Goal: Task Accomplishment & Management: Use online tool/utility

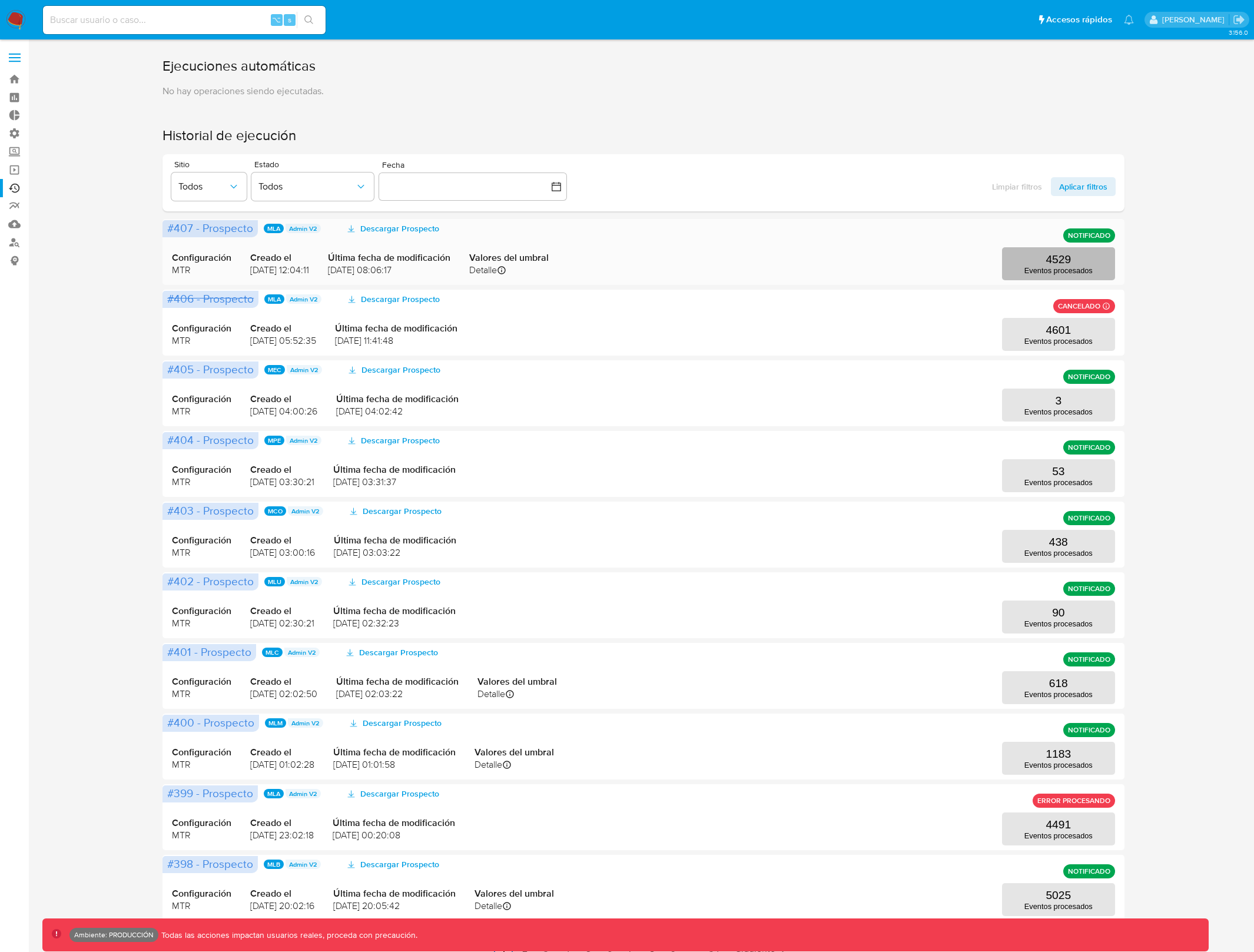
click at [1040, 274] on button "4529 Eventos procesados" at bounding box center [1059, 264] width 113 height 33
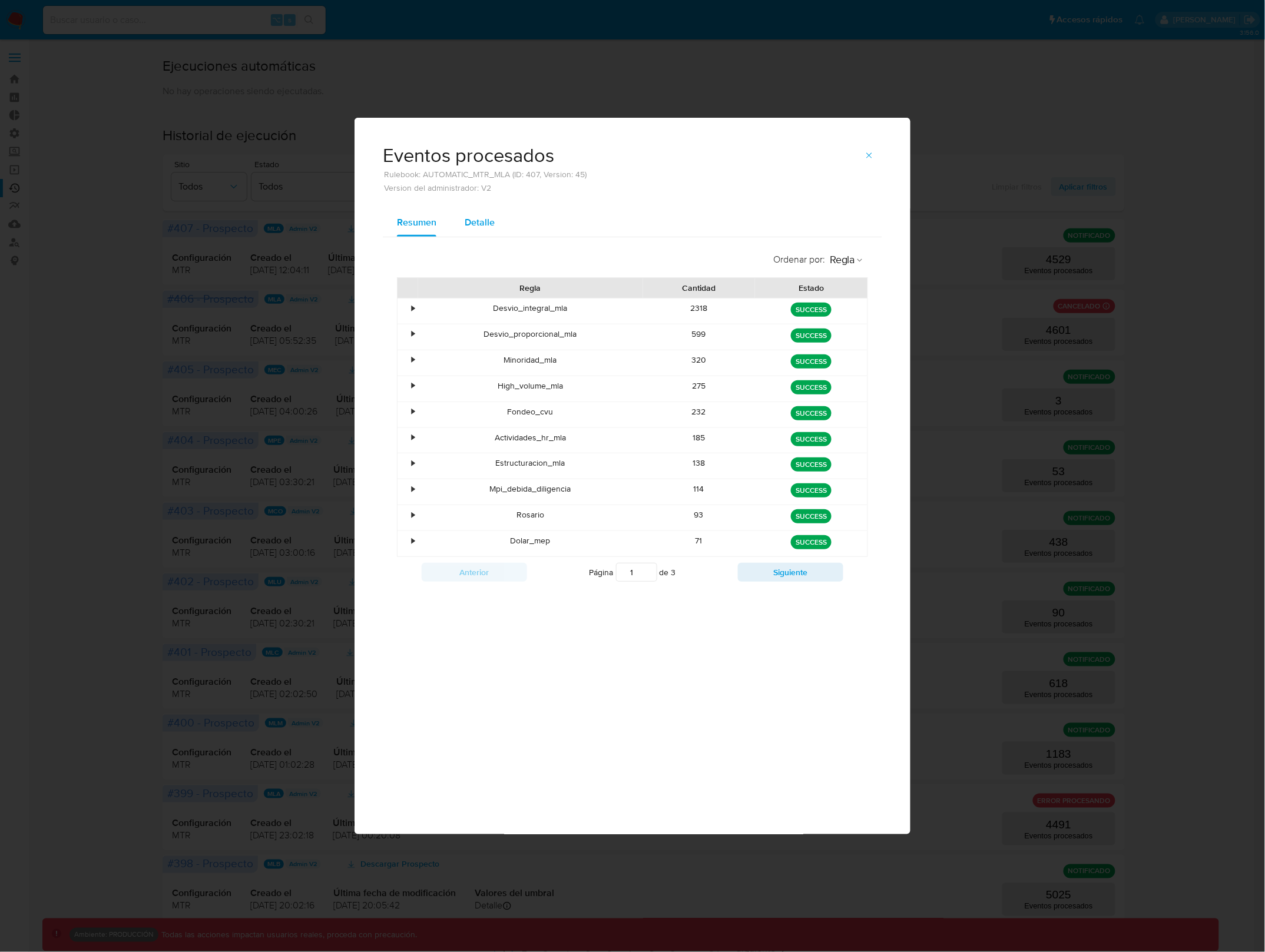
click at [478, 225] on span "Detalle" at bounding box center [480, 222] width 30 height 14
select select "10"
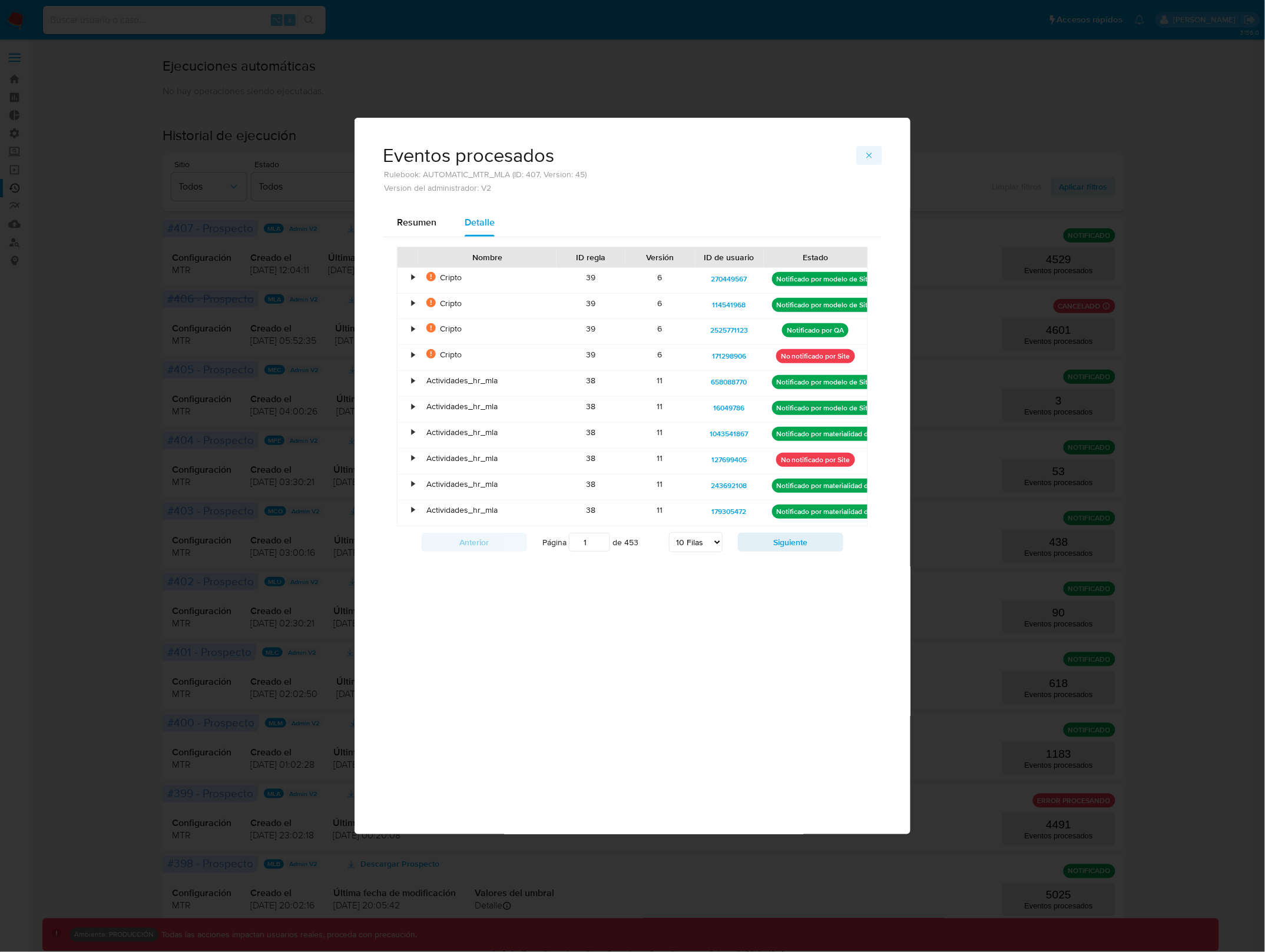
click at [877, 154] on button "button" at bounding box center [869, 155] width 26 height 19
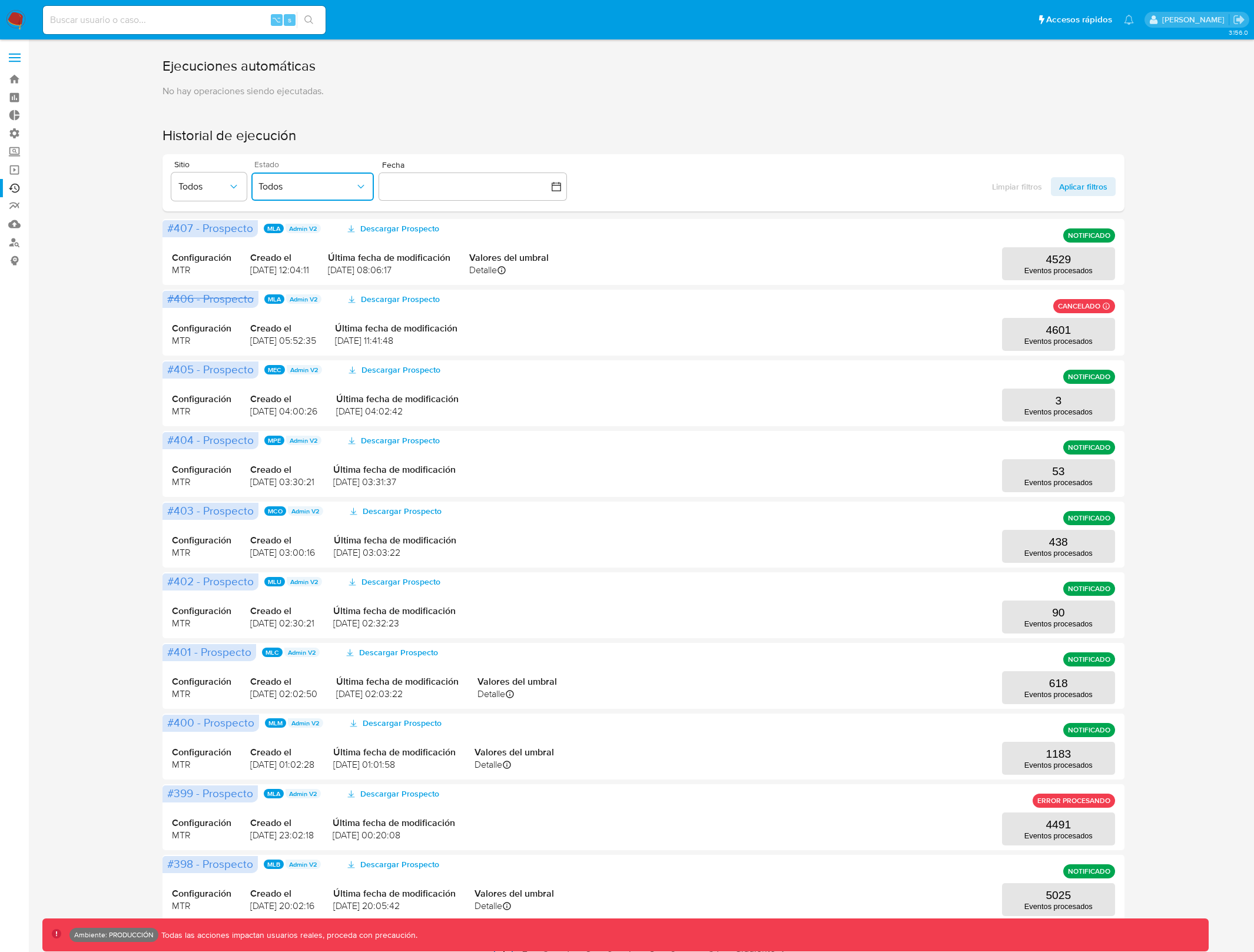
click at [304, 189] on span "Todos" at bounding box center [307, 187] width 96 height 12
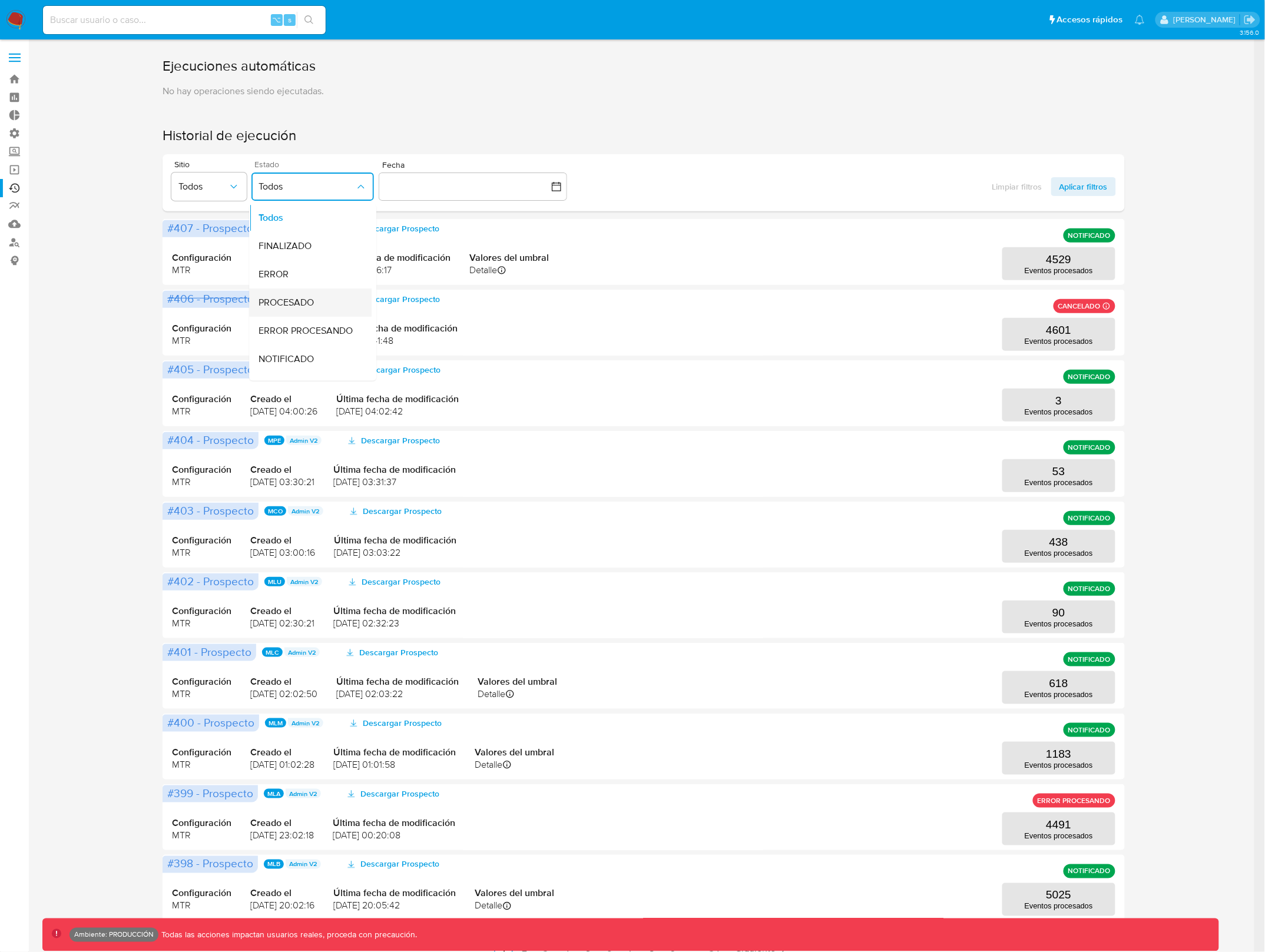
click at [315, 298] on div "PROCESADO" at bounding box center [307, 304] width 96 height 29
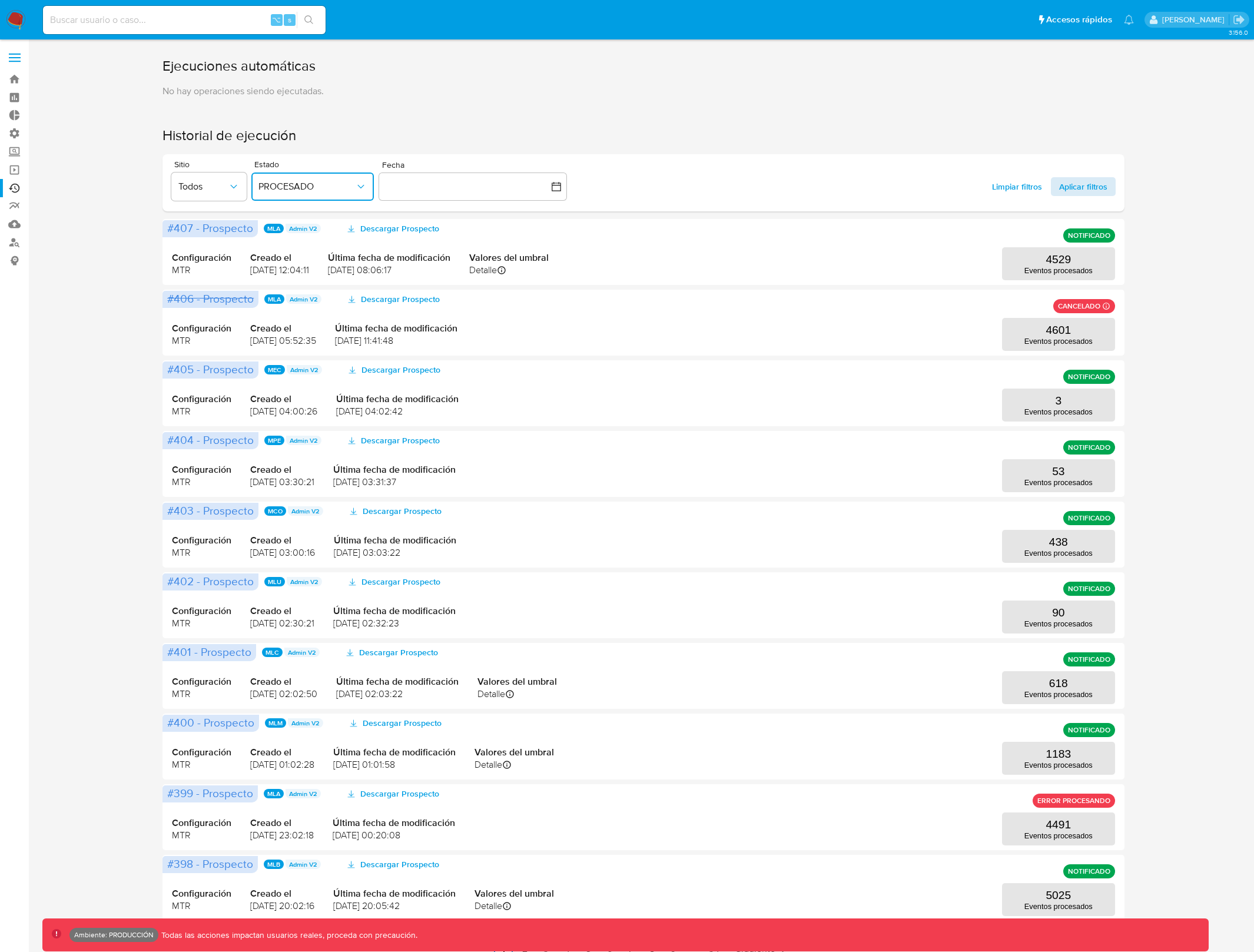
click at [1088, 192] on span "Aplicar filtros" at bounding box center [1084, 186] width 48 height 19
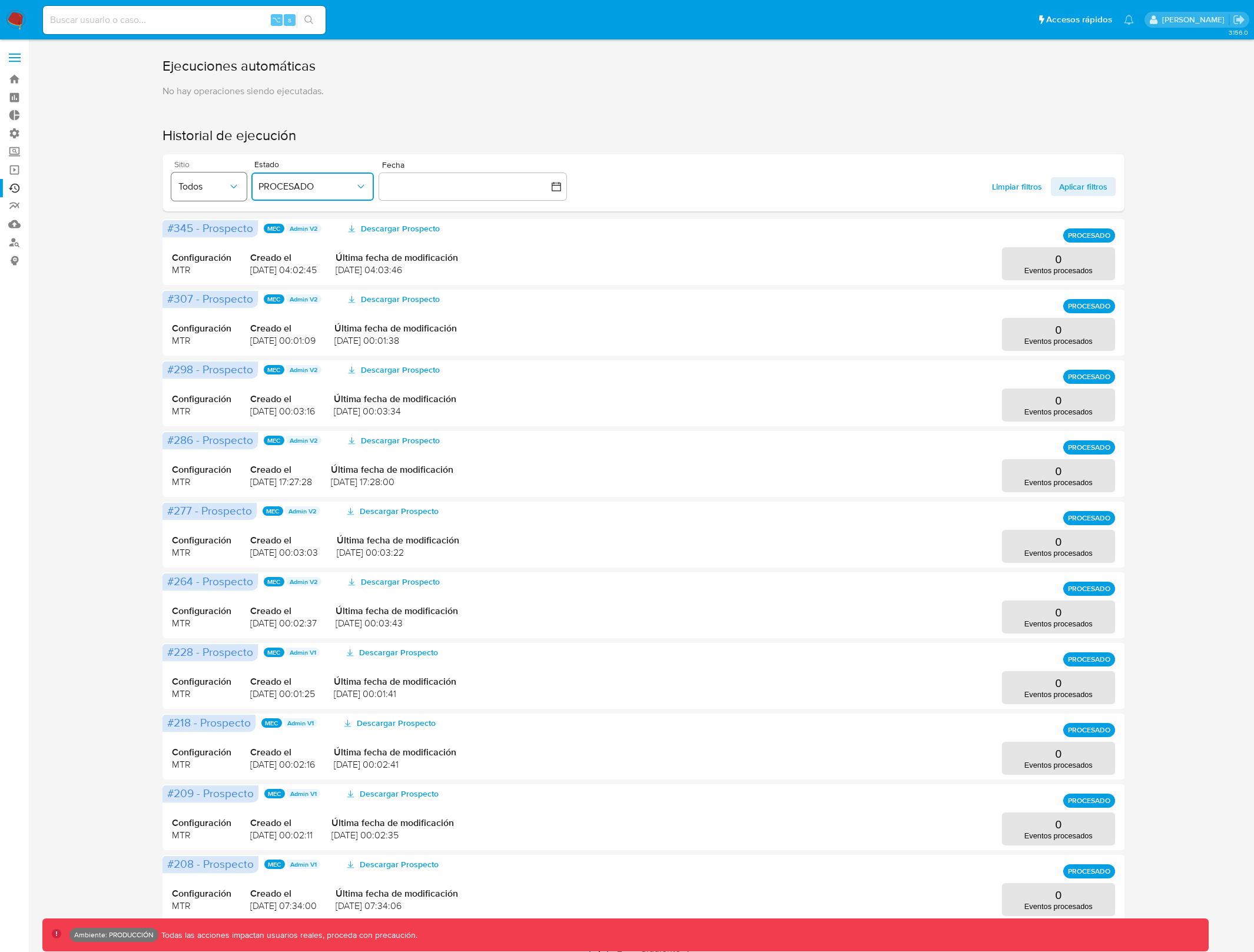
click at [226, 185] on span "Todos" at bounding box center [203, 187] width 50 height 12
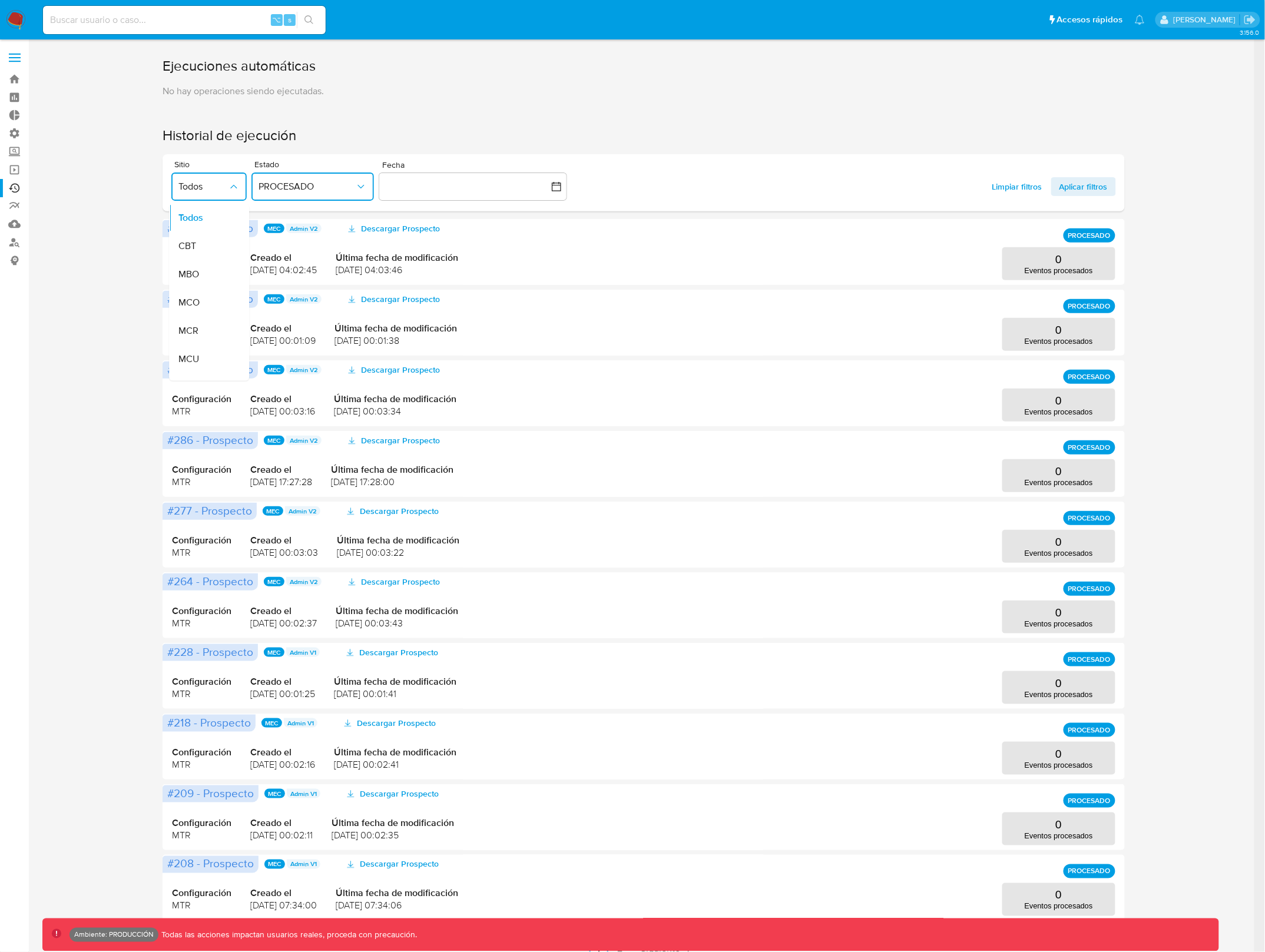
drag, startPoint x: 226, startPoint y: 185, endPoint x: 375, endPoint y: 196, distance: 149.4
click at [226, 185] on span "Todos" at bounding box center [203, 187] width 50 height 12
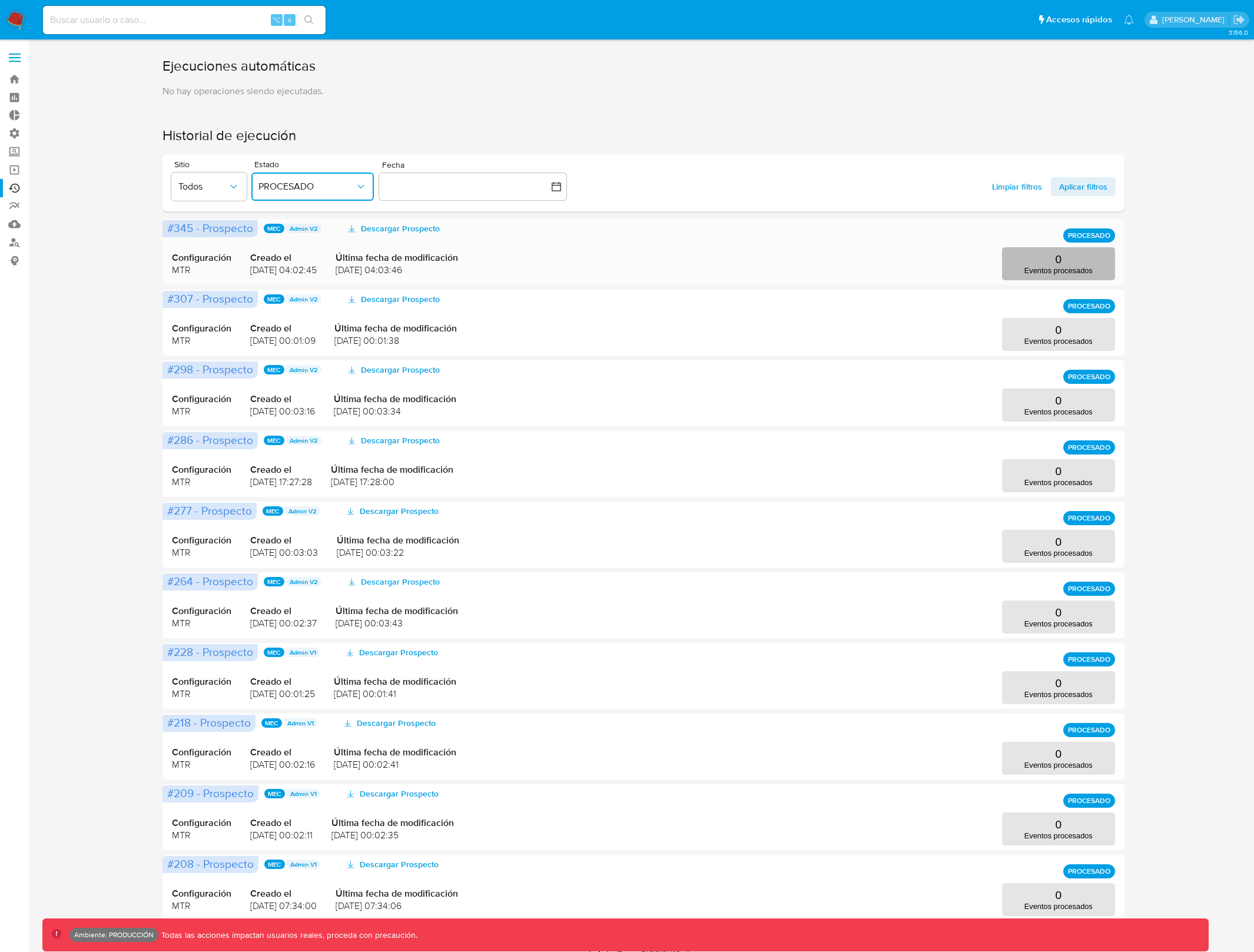
click at [1051, 267] on p "Eventos procesados" at bounding box center [1058, 270] width 69 height 9
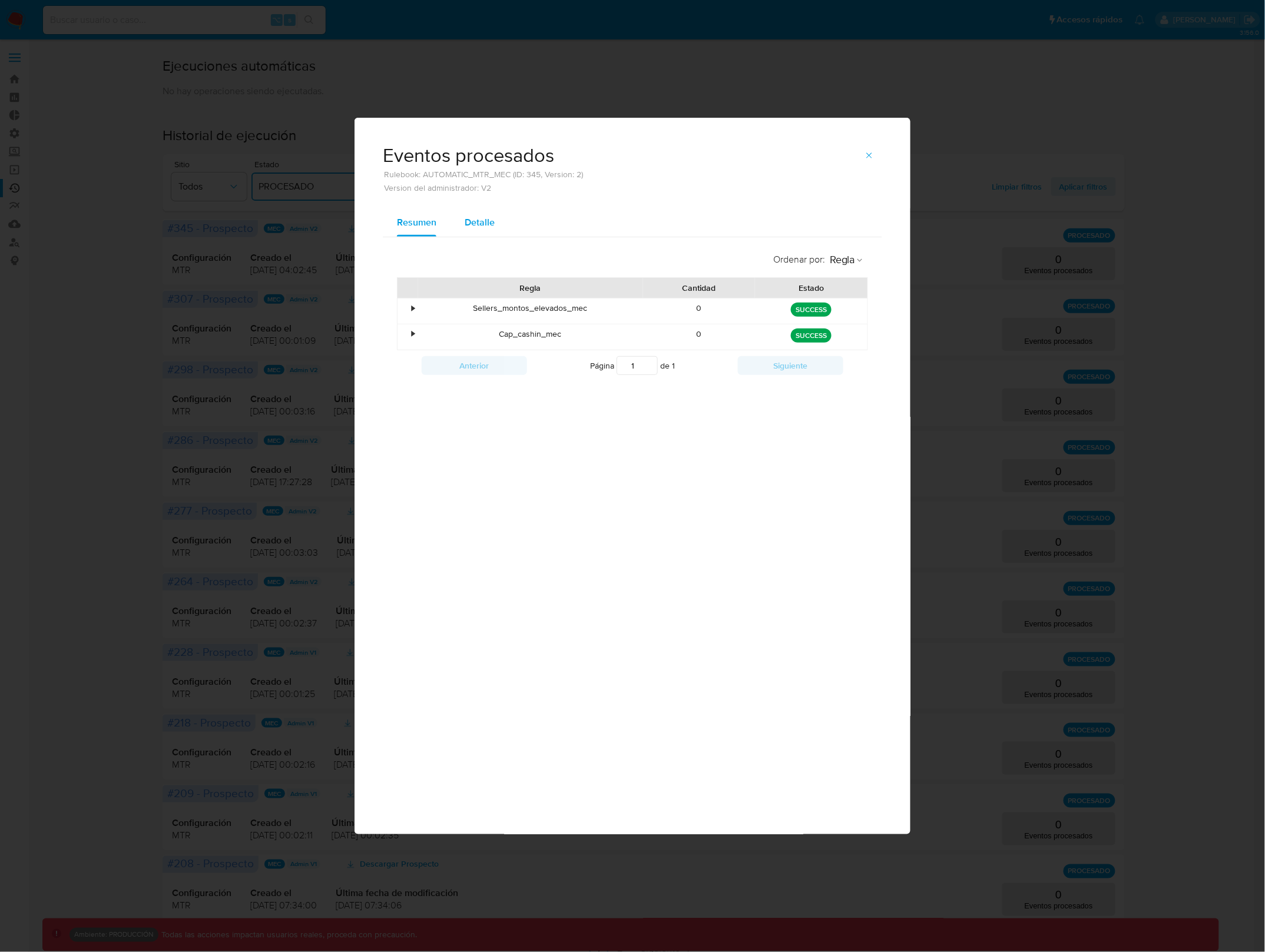
click at [476, 222] on span "Detalle" at bounding box center [480, 222] width 30 height 14
select select "10"
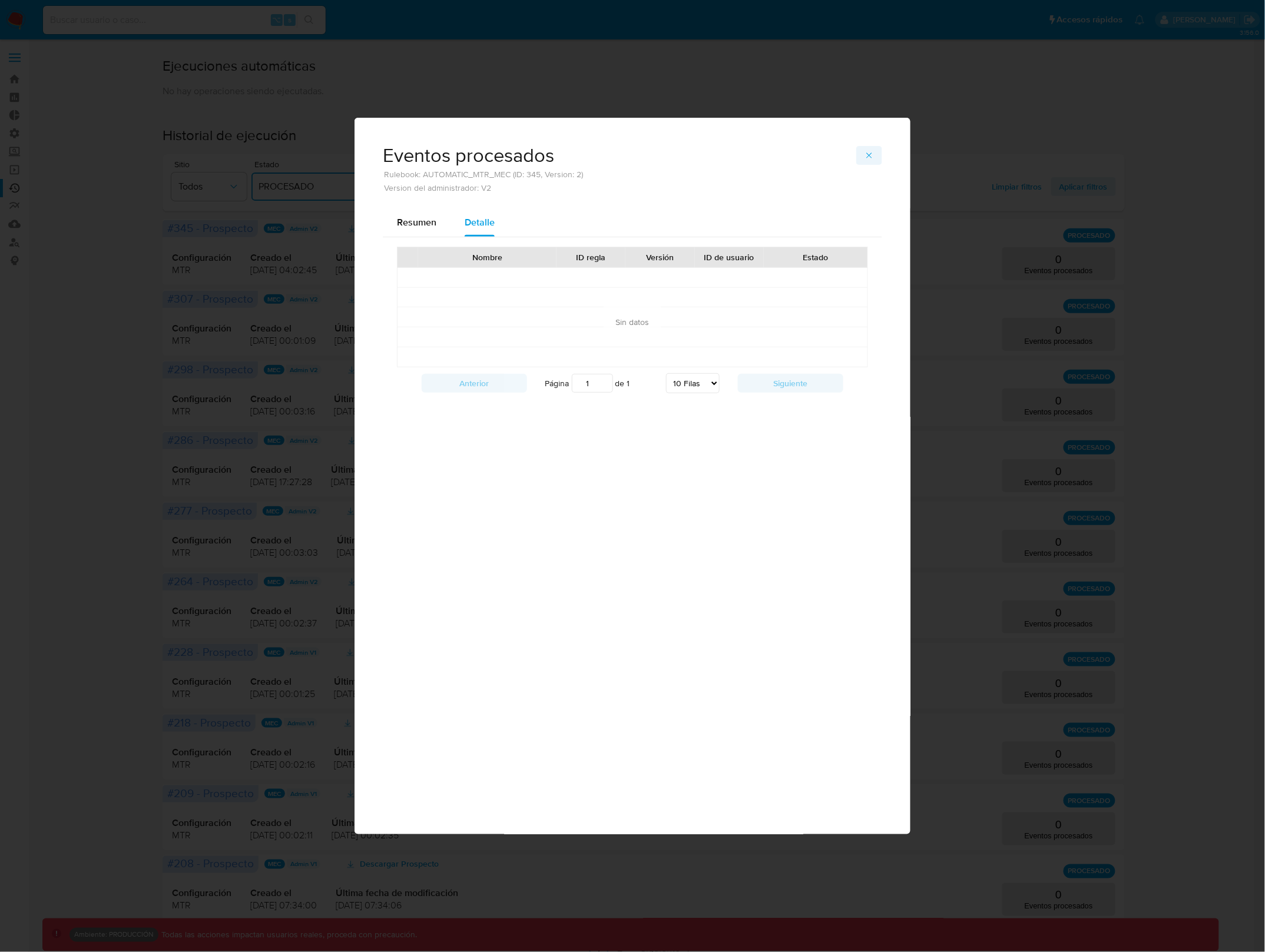
click at [871, 159] on icon "button" at bounding box center [869, 155] width 10 height 10
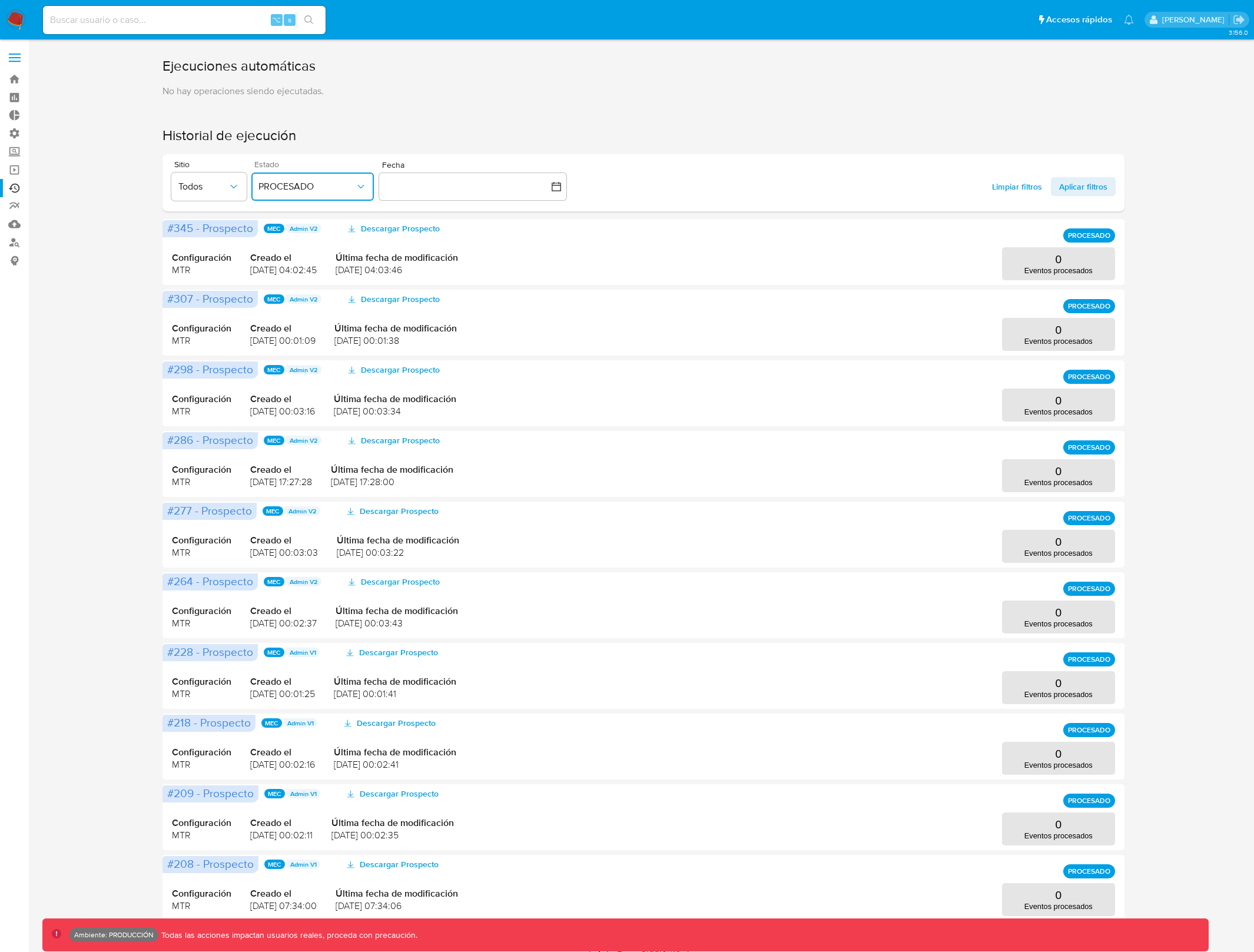
click at [288, 193] on button "PROCESADO" at bounding box center [313, 187] width 123 height 29
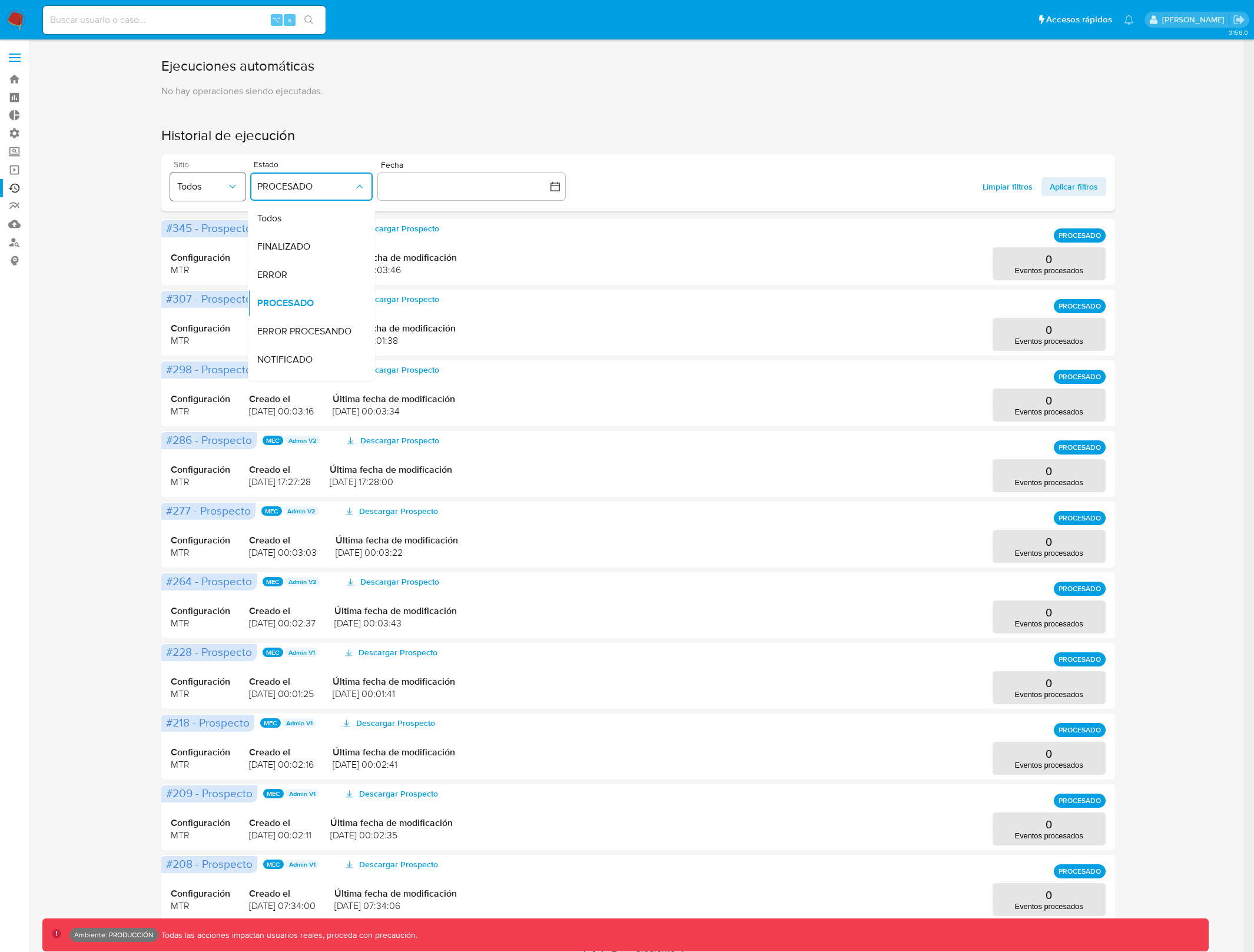
click at [185, 183] on span "Todos" at bounding box center [202, 187] width 50 height 12
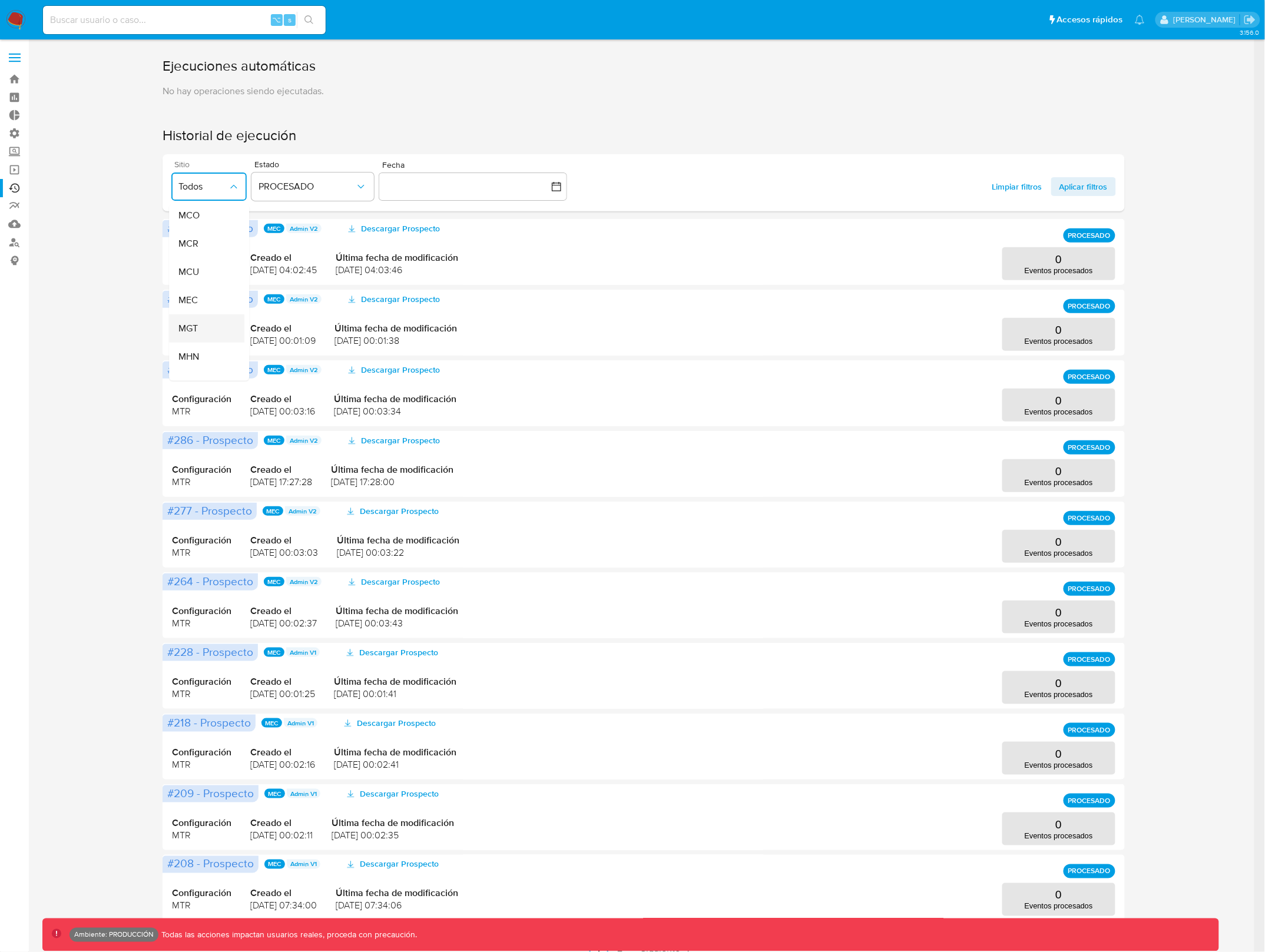
scroll to position [92, 0]
drag, startPoint x: 209, startPoint y: 275, endPoint x: 244, endPoint y: 269, distance: 35.5
click at [209, 275] on div "MCU" at bounding box center [203, 268] width 50 height 29
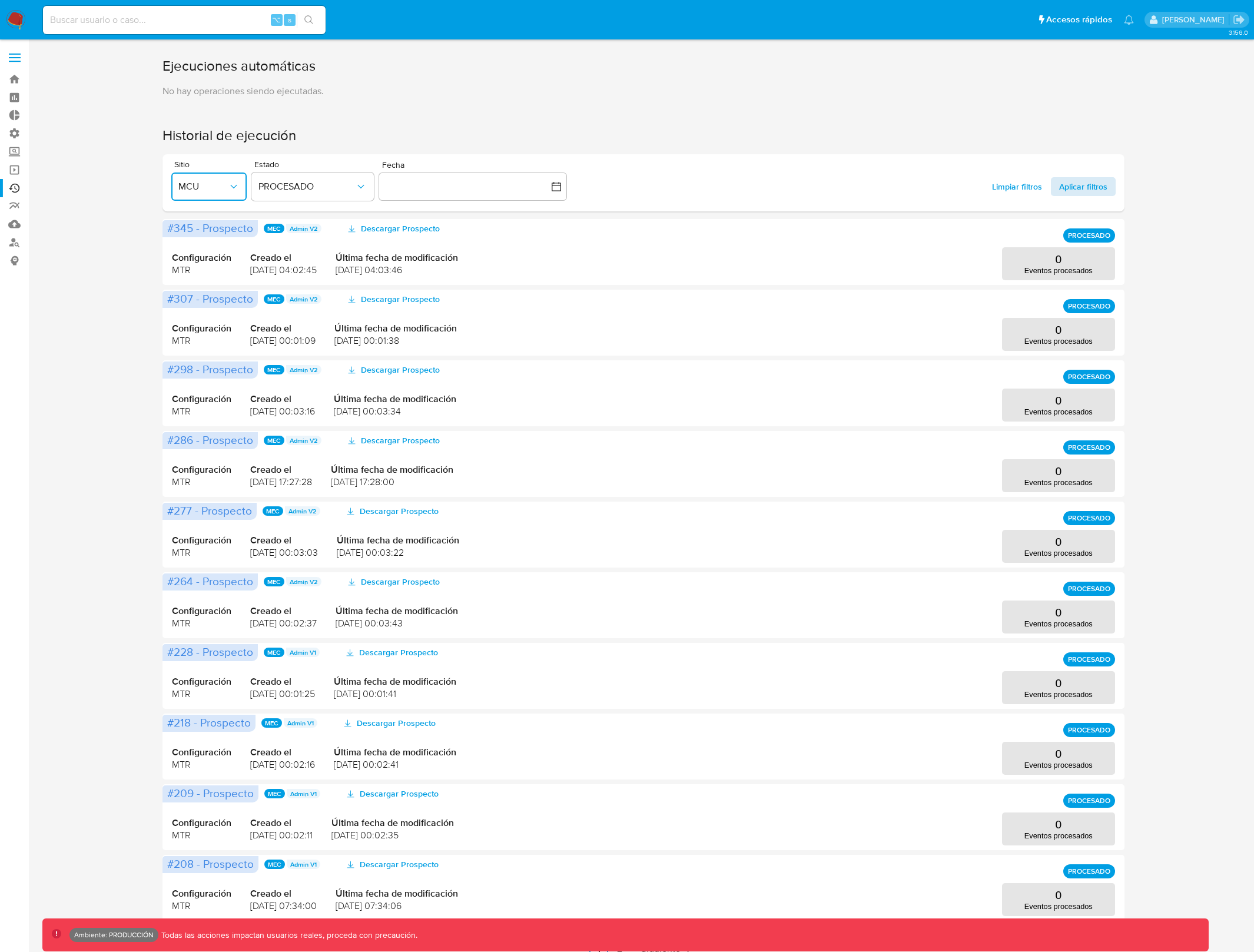
click at [1066, 186] on span "Aplicar filtros" at bounding box center [1084, 186] width 48 height 19
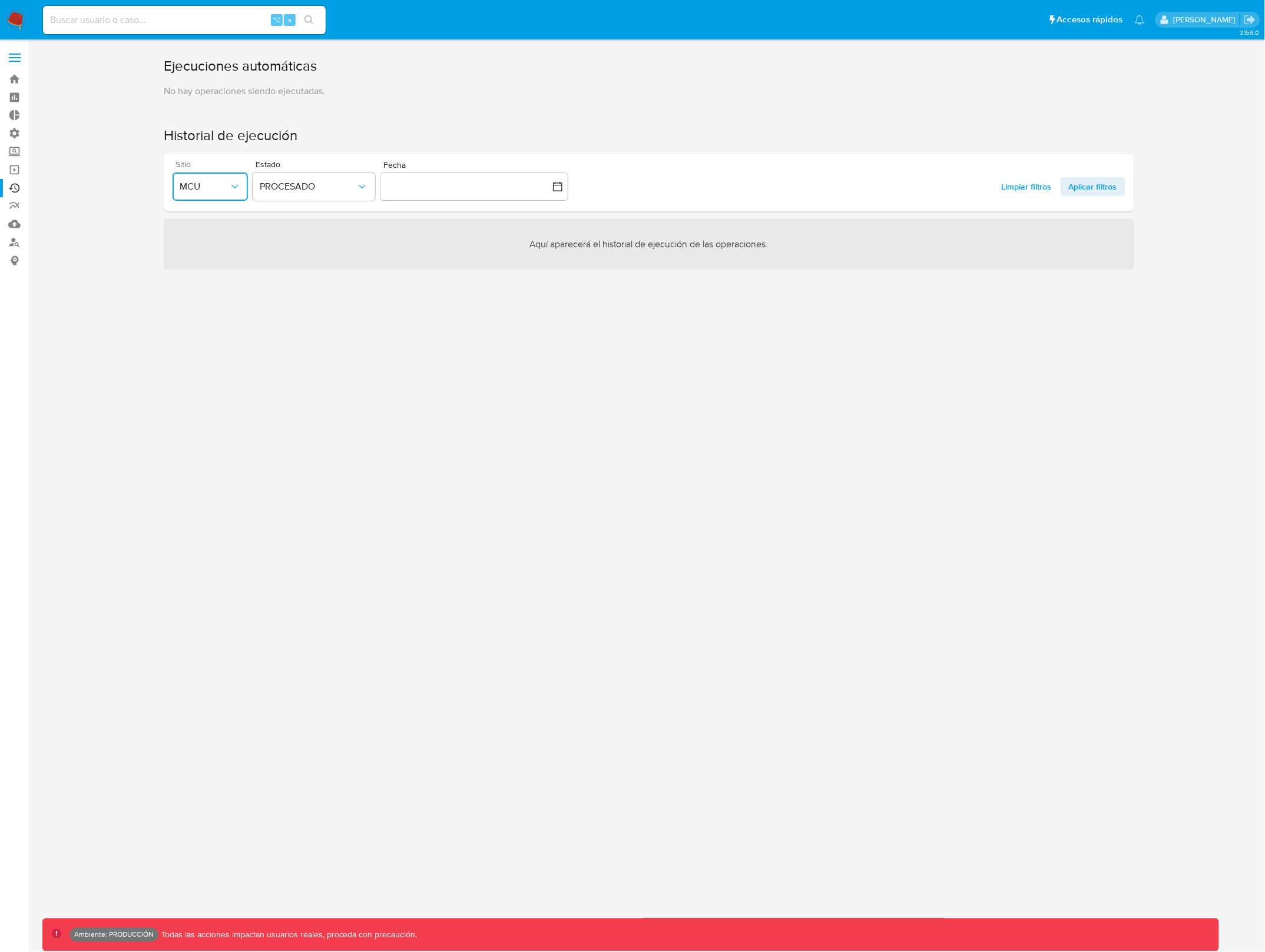
click at [222, 191] on span "MCU" at bounding box center [204, 187] width 50 height 12
click at [209, 299] on div "MCO" at bounding box center [204, 300] width 50 height 29
click at [1077, 194] on span "Aplicar filtros" at bounding box center [1093, 186] width 48 height 19
click at [223, 185] on span "MCO" at bounding box center [204, 187] width 50 height 12
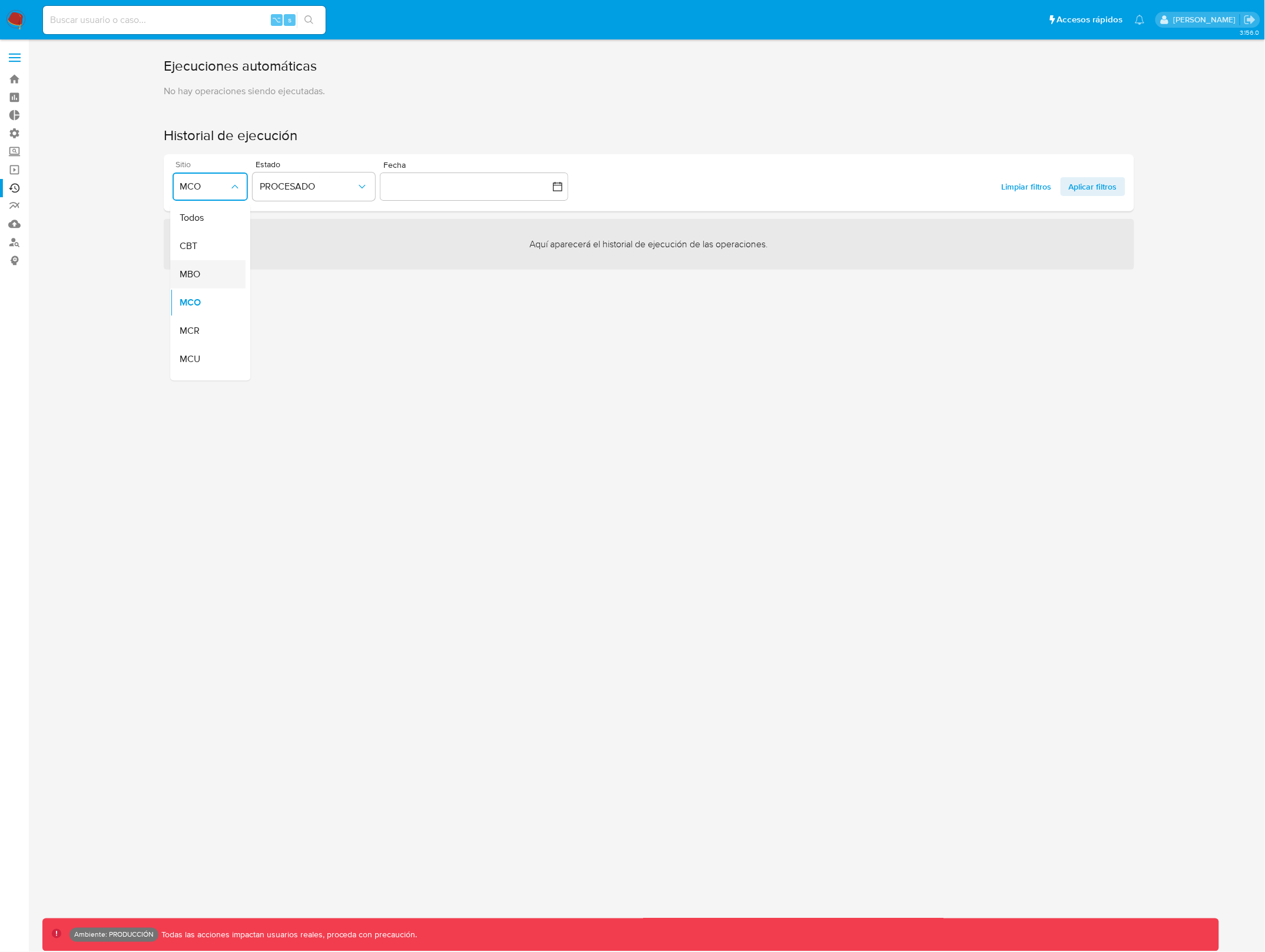
click at [216, 279] on div "MBO" at bounding box center [204, 275] width 50 height 29
click at [1085, 180] on span "Aplicar filtros" at bounding box center [1093, 186] width 48 height 19
click at [200, 193] on button "MBO" at bounding box center [210, 187] width 75 height 29
click at [204, 334] on div "MCR" at bounding box center [204, 331] width 50 height 29
click at [1122, 187] on button "Aplicar filtros" at bounding box center [1093, 186] width 65 height 19
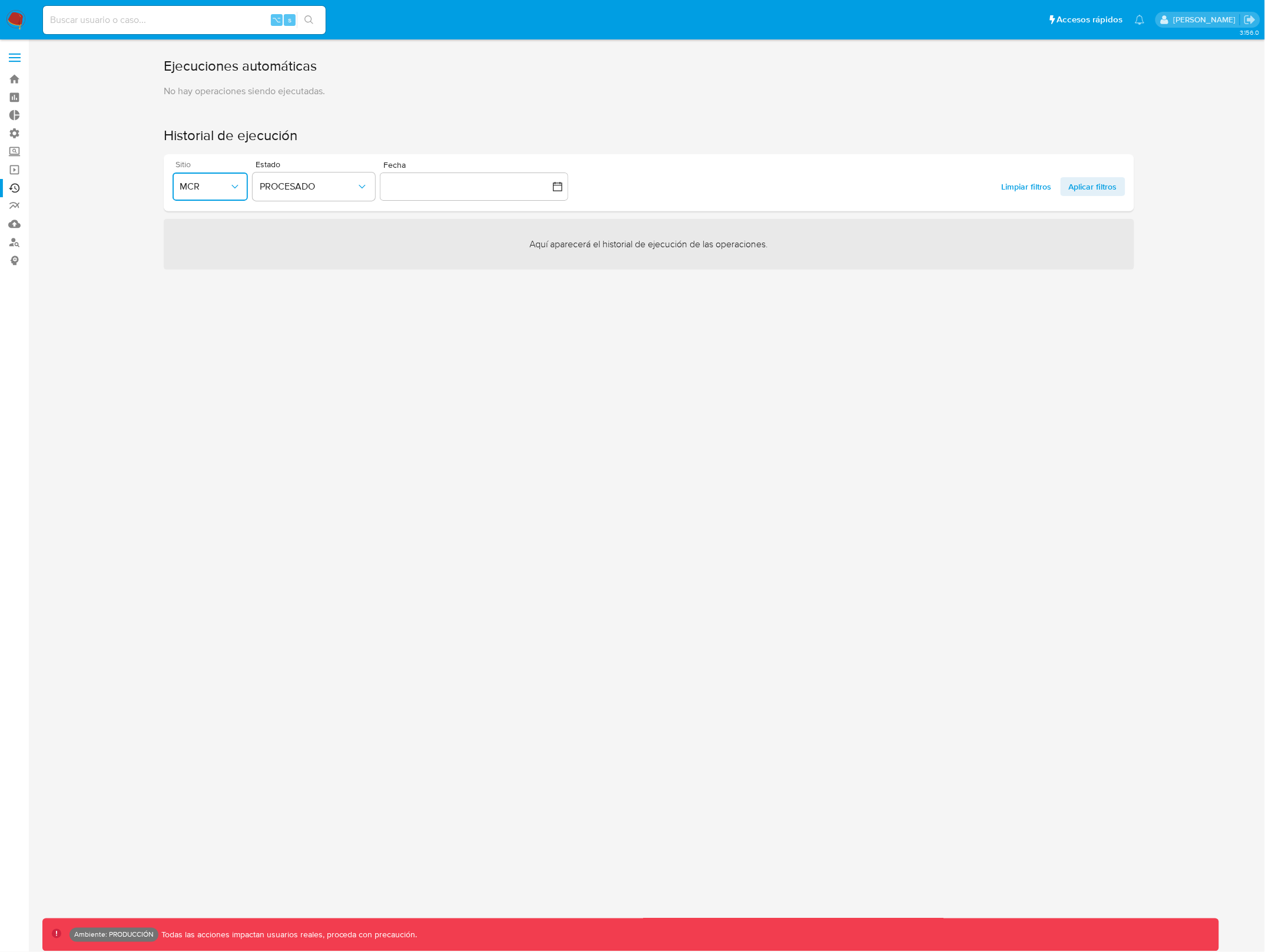
click at [209, 188] on span "MCR" at bounding box center [204, 187] width 50 height 12
click at [206, 336] on div "MEC" at bounding box center [204, 343] width 50 height 29
click at [1117, 191] on span "Aplicar filtros" at bounding box center [1093, 186] width 48 height 19
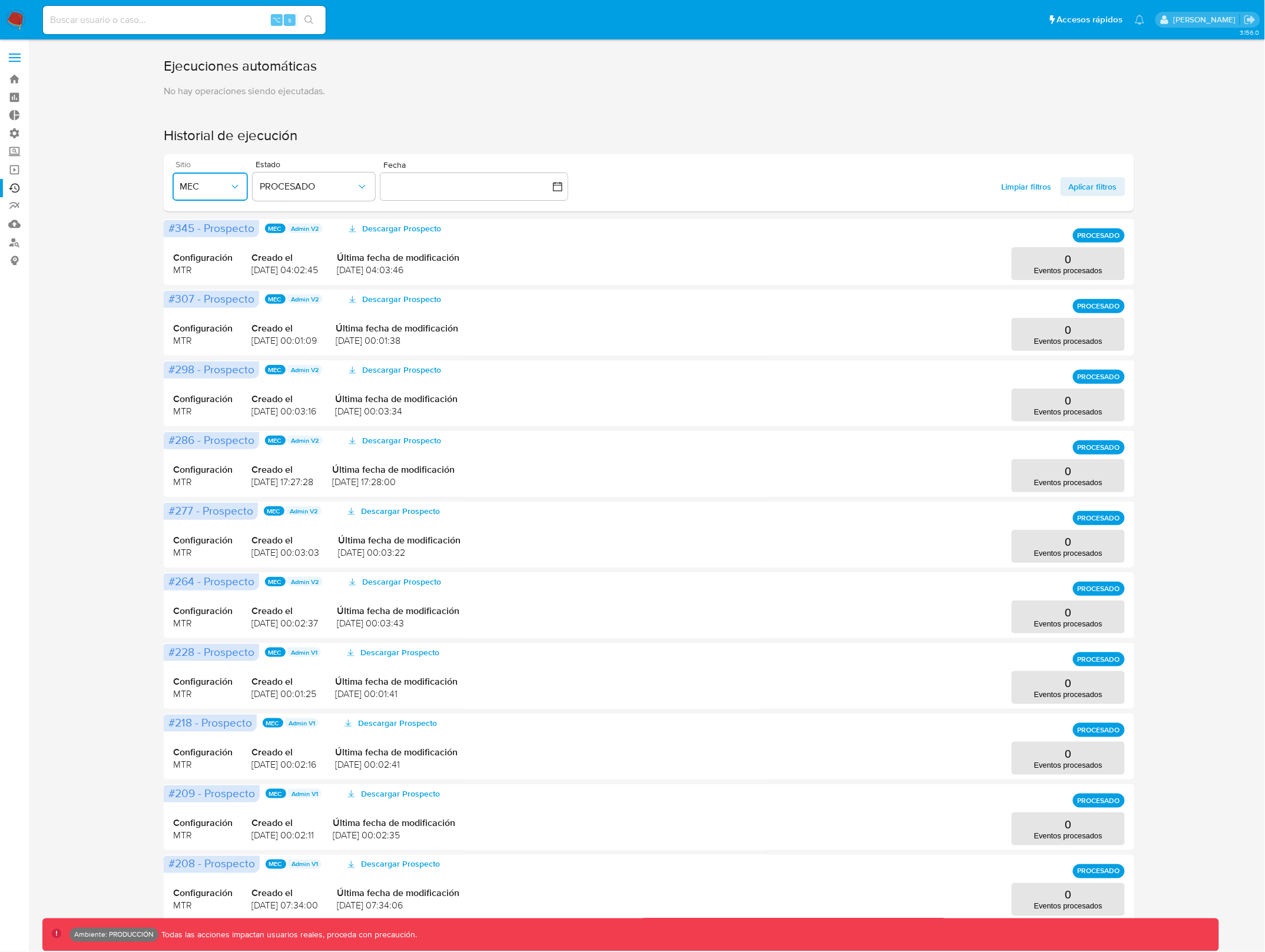
click at [222, 189] on span "MEC" at bounding box center [204, 187] width 50 height 12
click at [203, 312] on div "MGT" at bounding box center [204, 316] width 50 height 29
click at [1114, 188] on span "Aplicar filtros" at bounding box center [1093, 186] width 48 height 19
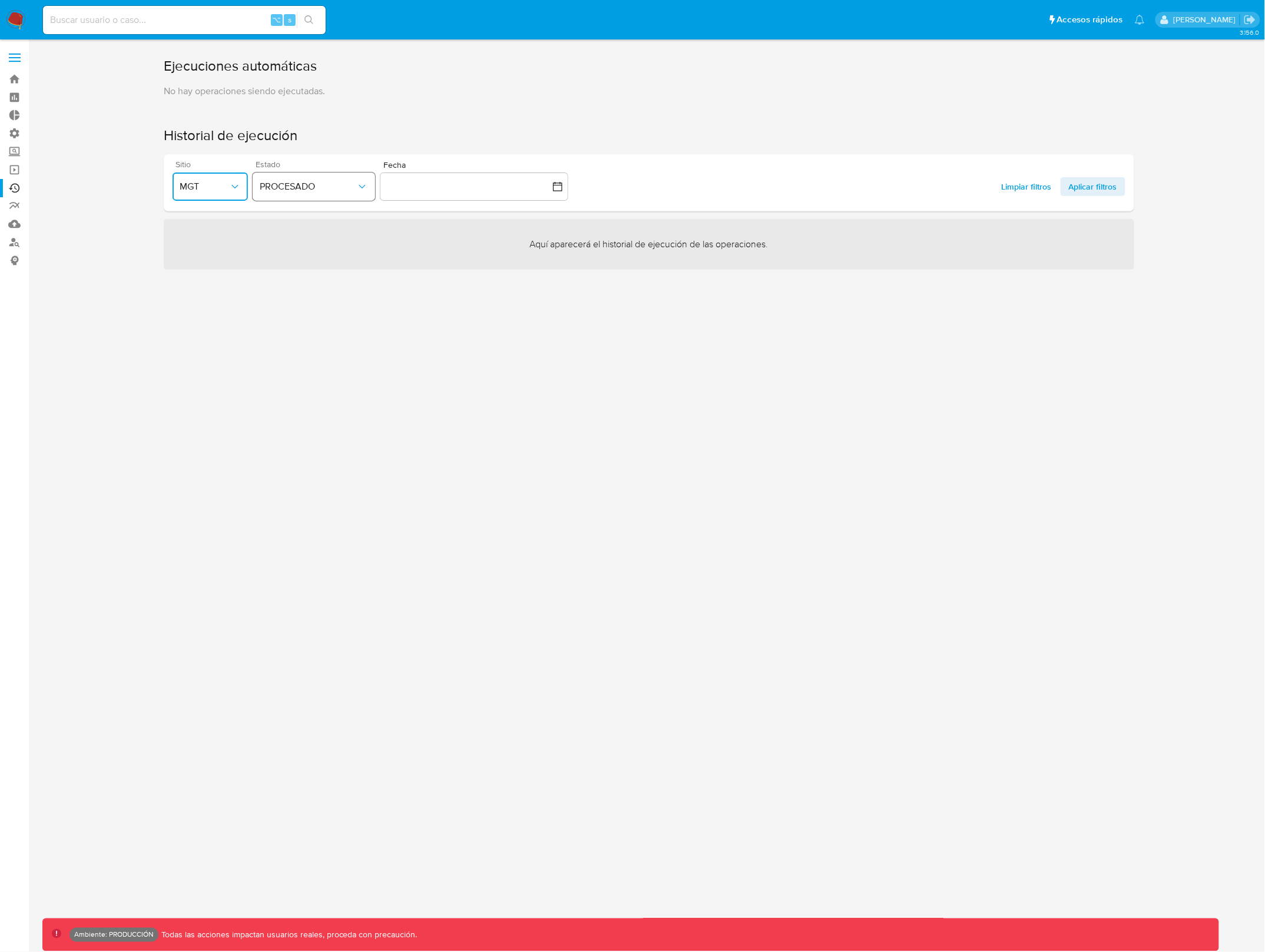
click at [331, 200] on button "PROCESADO" at bounding box center [313, 187] width 123 height 29
drag, startPoint x: 322, startPoint y: 223, endPoint x: 240, endPoint y: 209, distance: 83.2
click at [322, 223] on div "Todos" at bounding box center [308, 218] width 96 height 29
click at [213, 197] on button "MGT" at bounding box center [210, 187] width 75 height 29
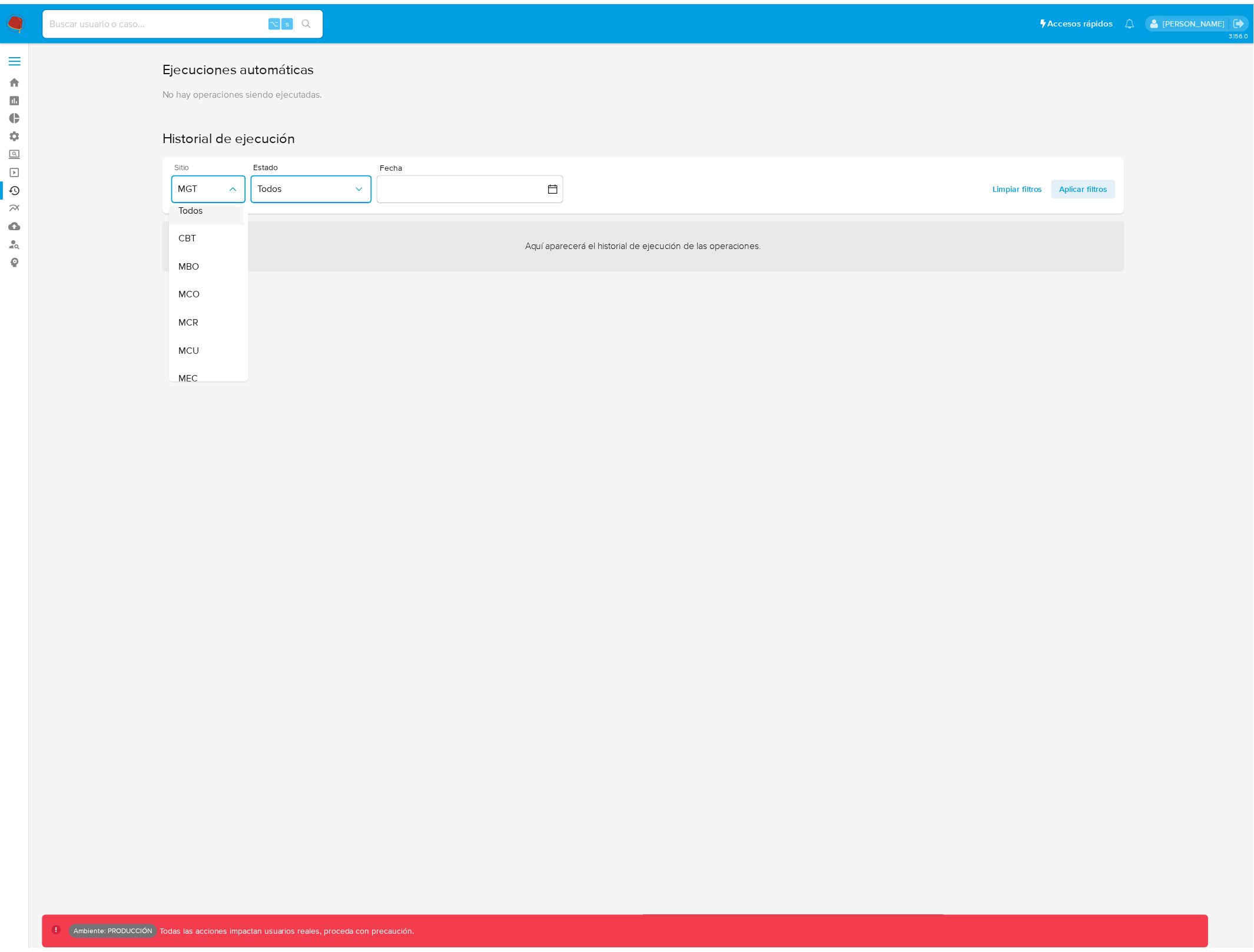
scroll to position [0, 0]
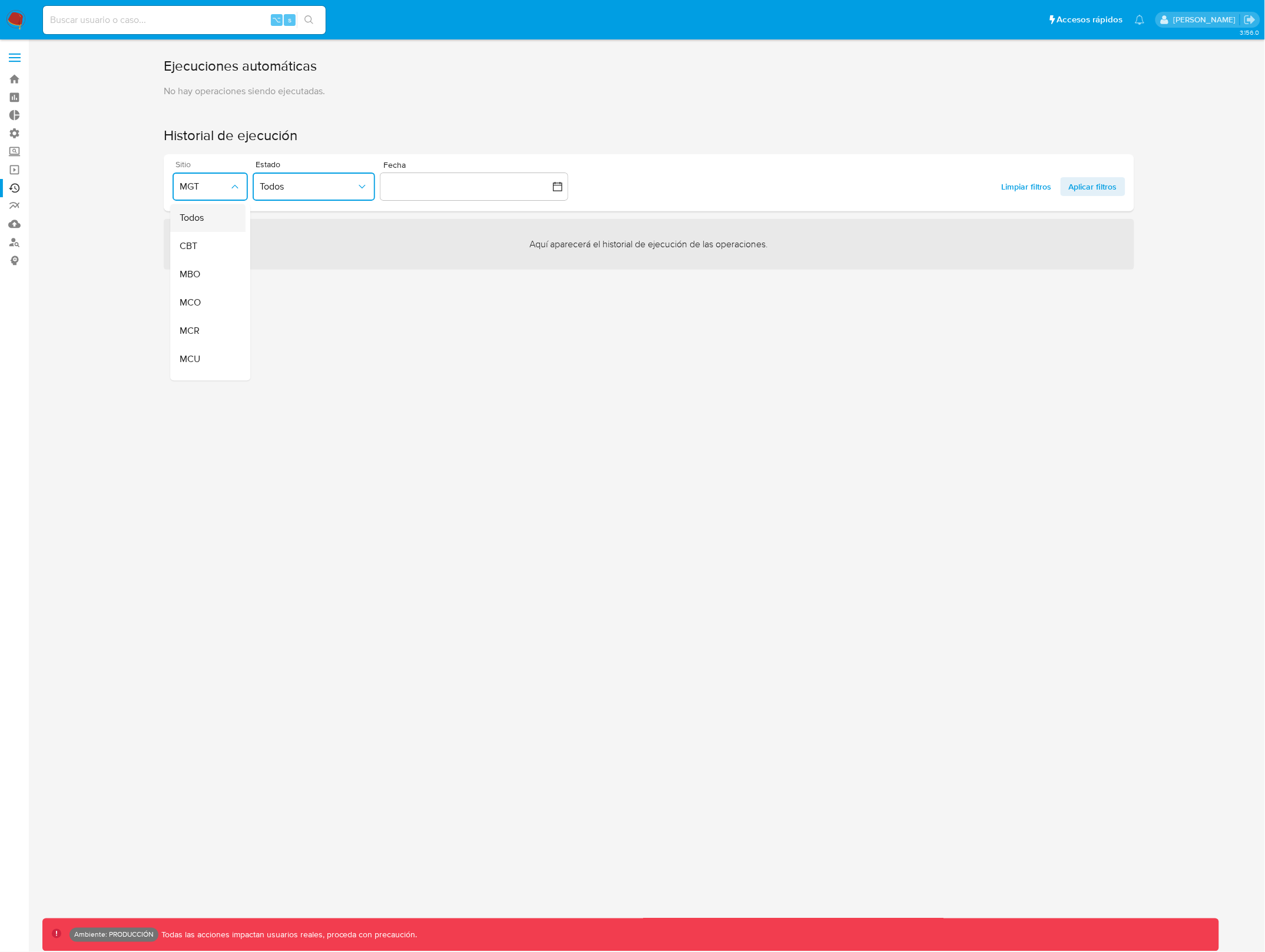
click at [209, 216] on div "Todos" at bounding box center [204, 218] width 50 height 29
click at [332, 191] on span "Todos" at bounding box center [308, 187] width 96 height 12
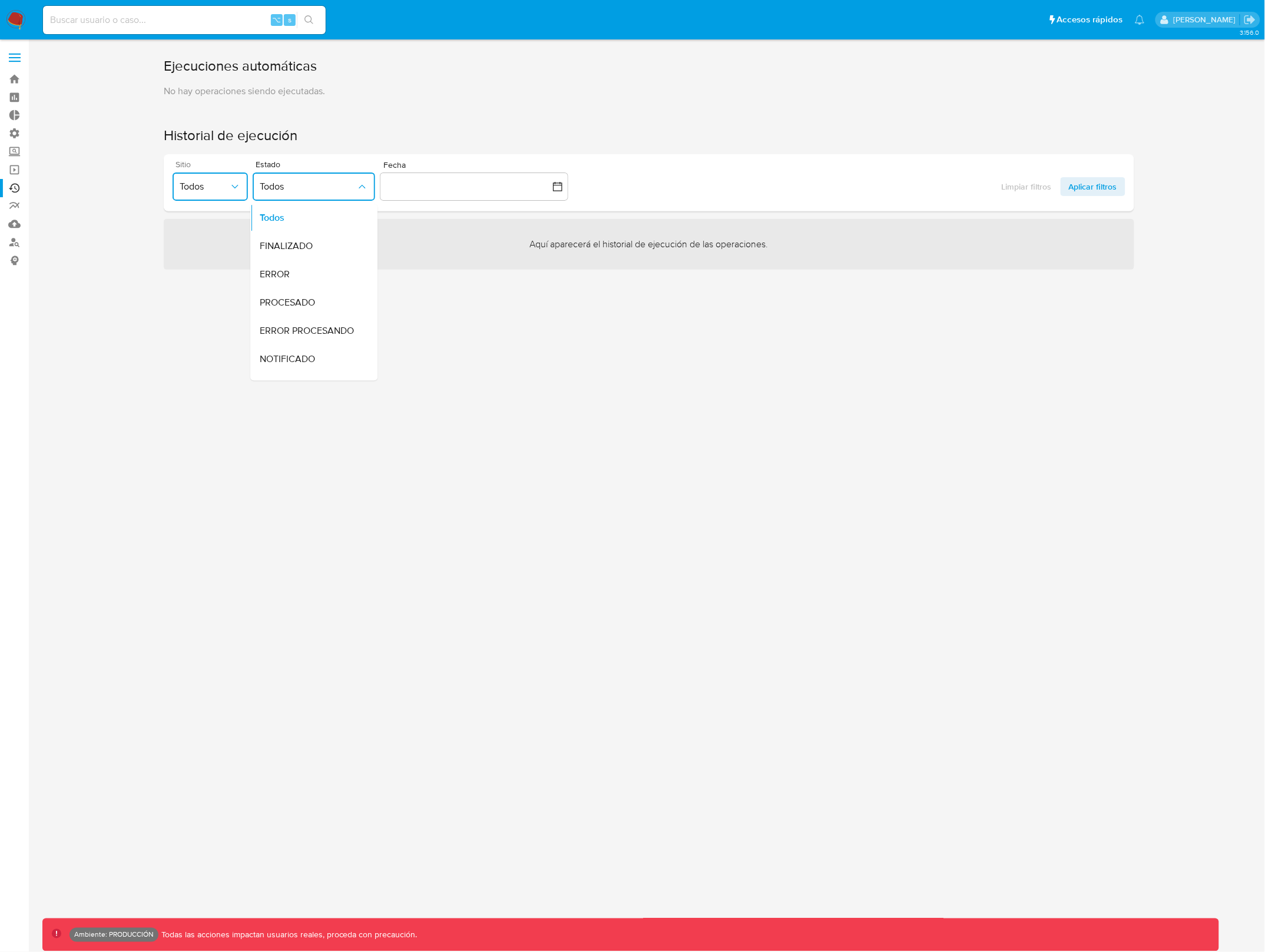
click at [316, 325] on span "ERROR PROCESANDO" at bounding box center [307, 331] width 94 height 12
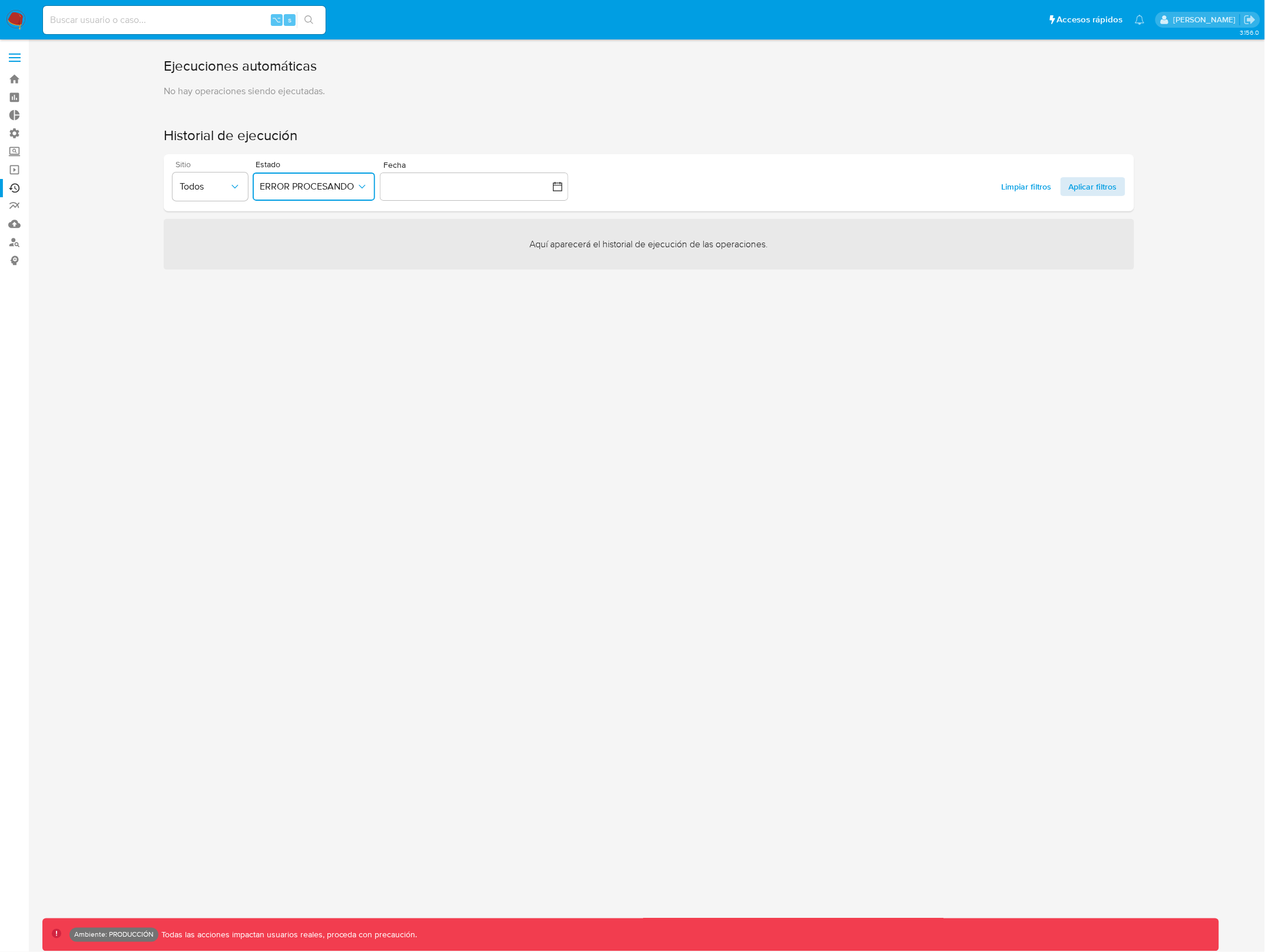
click at [1124, 182] on button "Aplicar filtros" at bounding box center [1093, 186] width 65 height 19
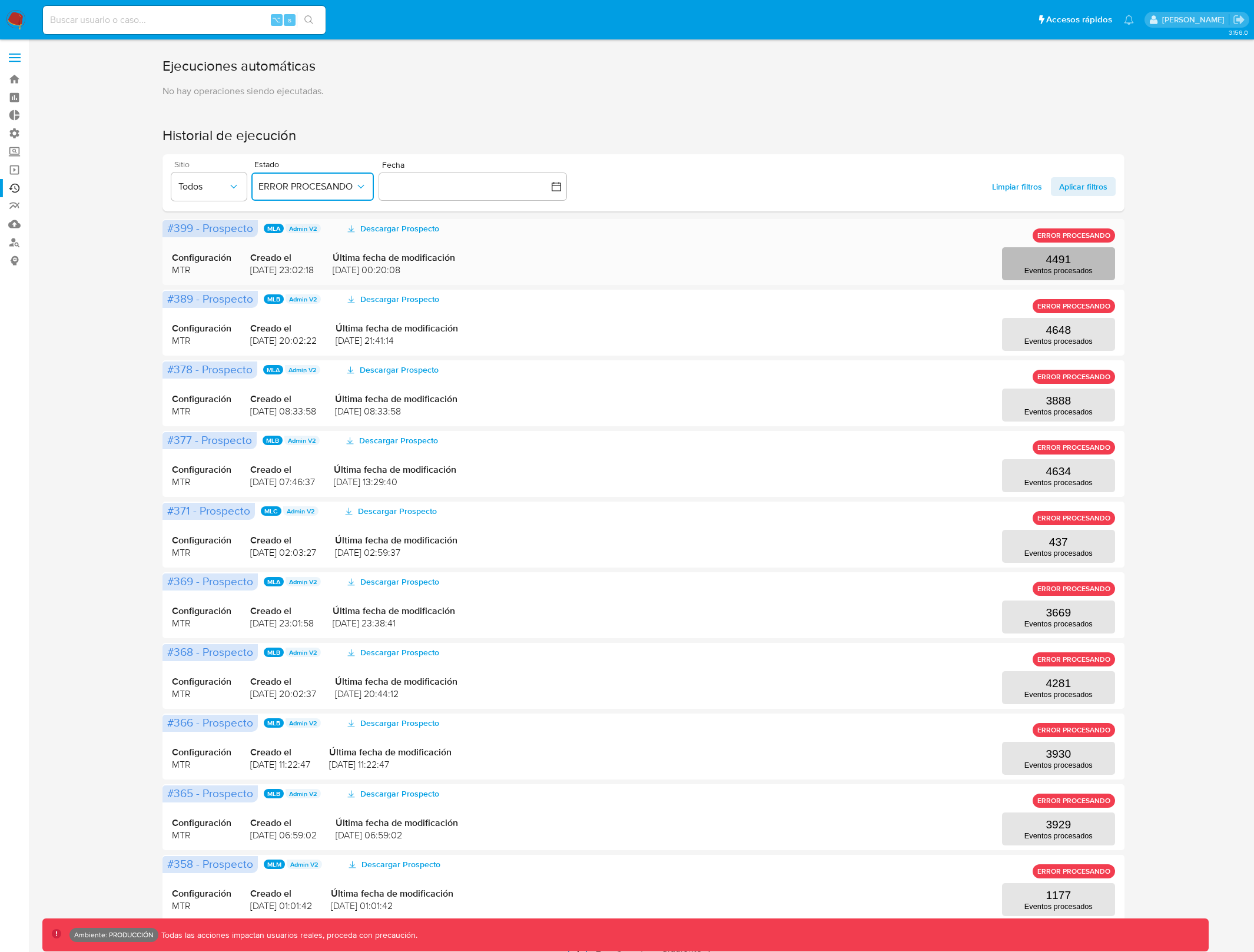
click at [1051, 268] on p "Eventos procesados" at bounding box center [1058, 270] width 69 height 9
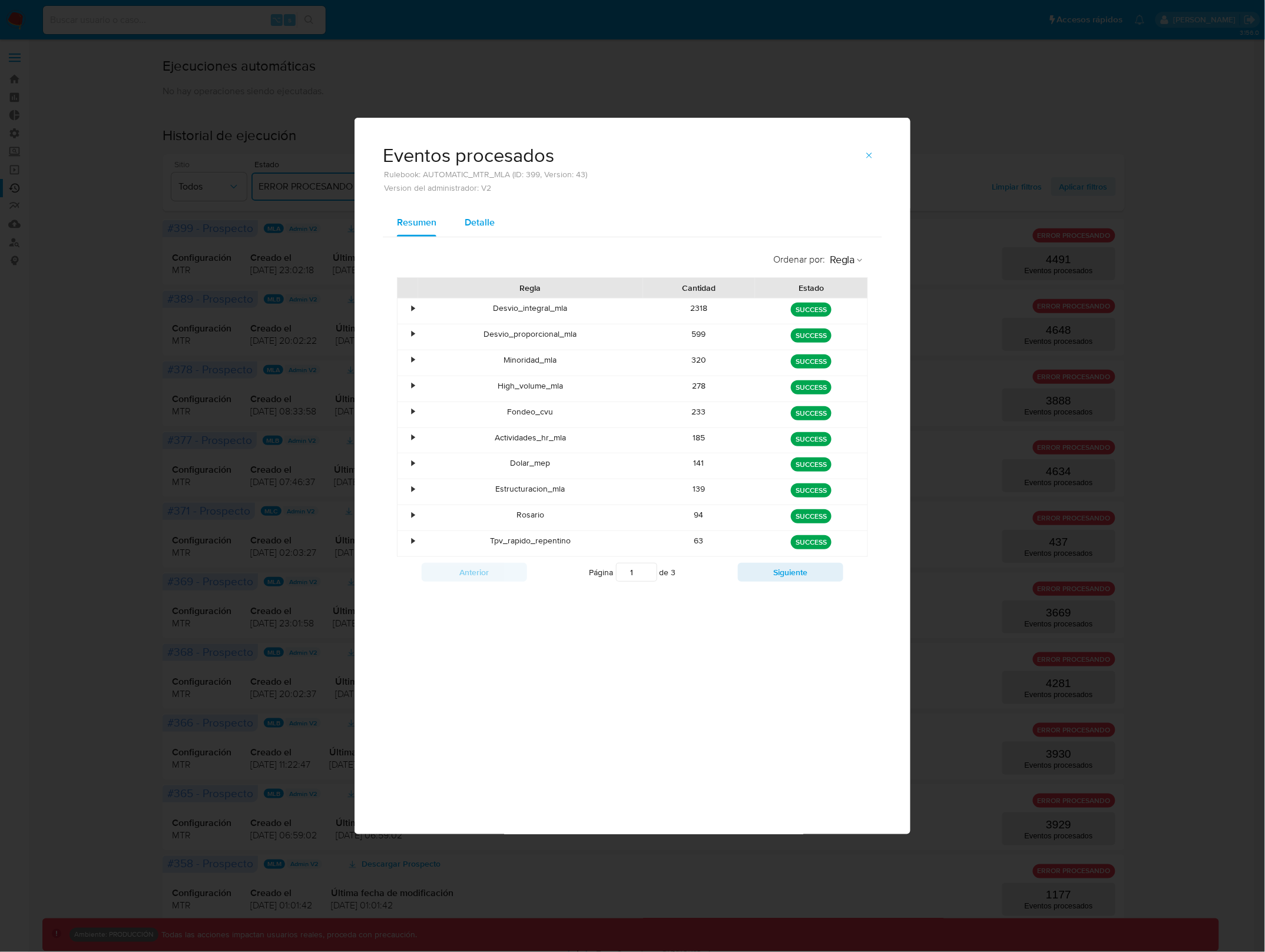
click at [484, 229] on div "Detalle" at bounding box center [480, 223] width 30 height 29
select select "10"
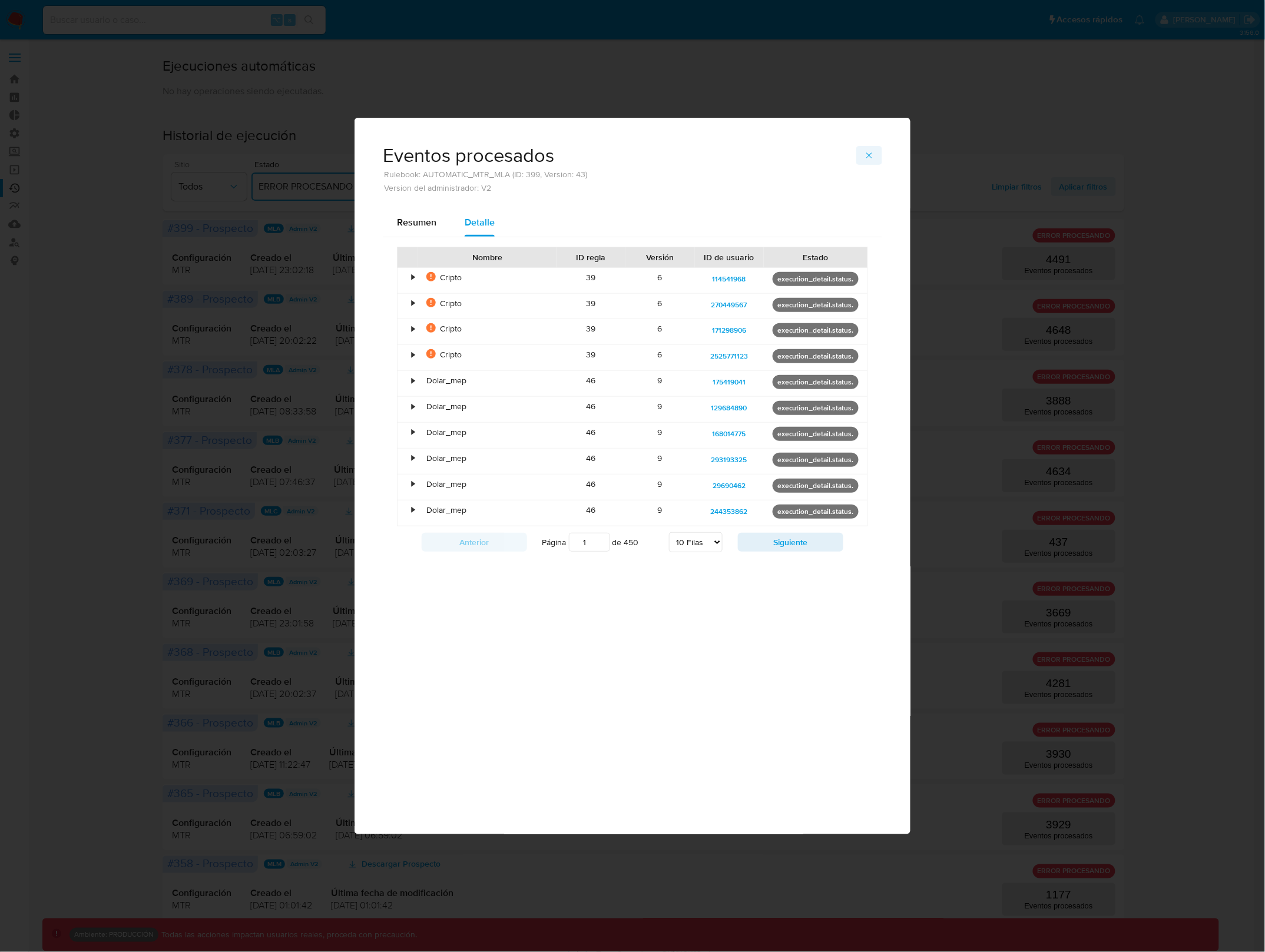
click at [872, 158] on icon "button" at bounding box center [869, 155] width 10 height 10
